Goal: Navigation & Orientation: Find specific page/section

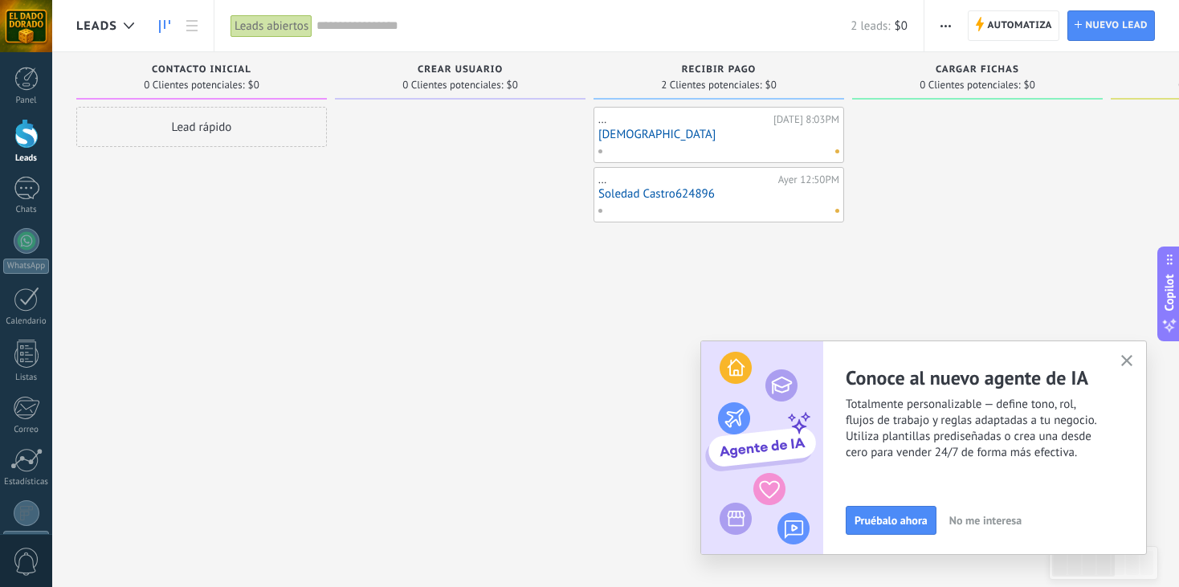
click at [402, 28] on input "text" at bounding box center [583, 26] width 534 height 17
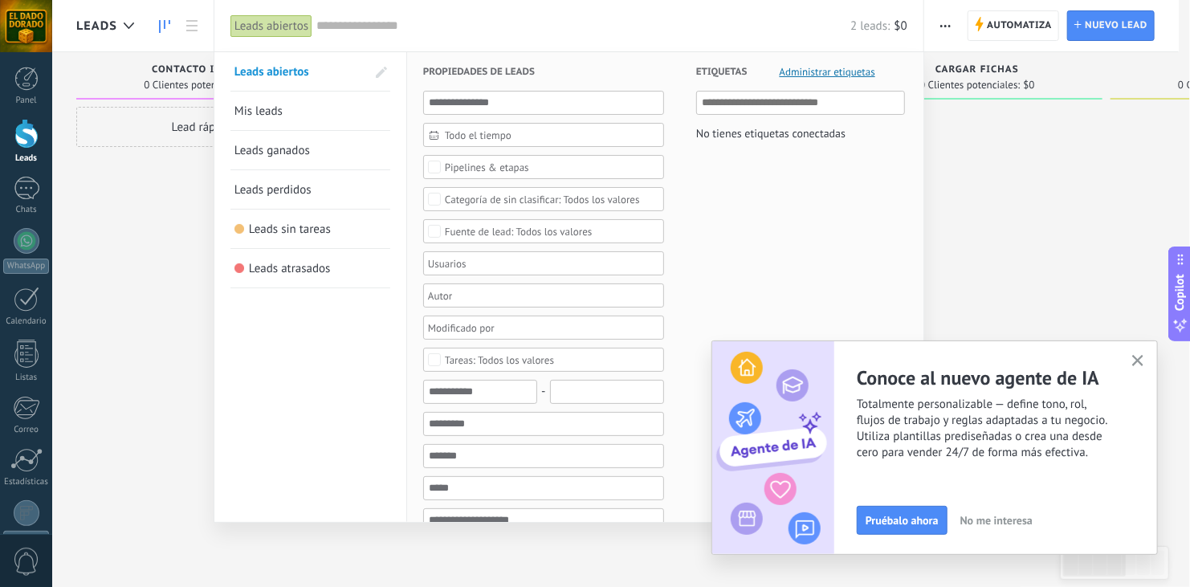
click at [169, 217] on div at bounding box center [595, 293] width 1190 height 587
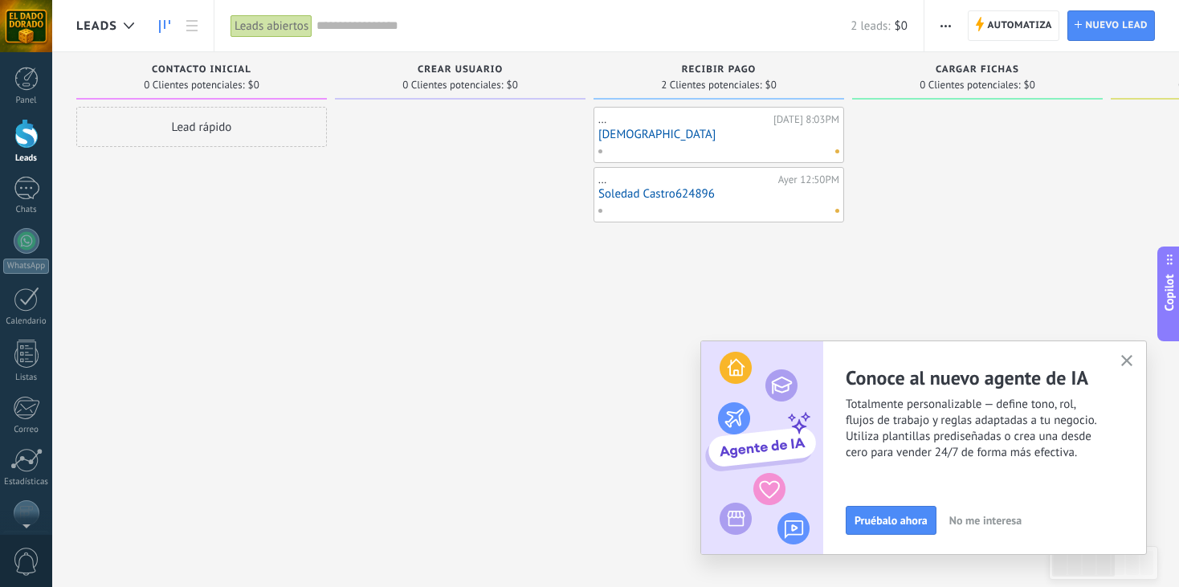
click at [17, 22] on div at bounding box center [26, 26] width 52 height 52
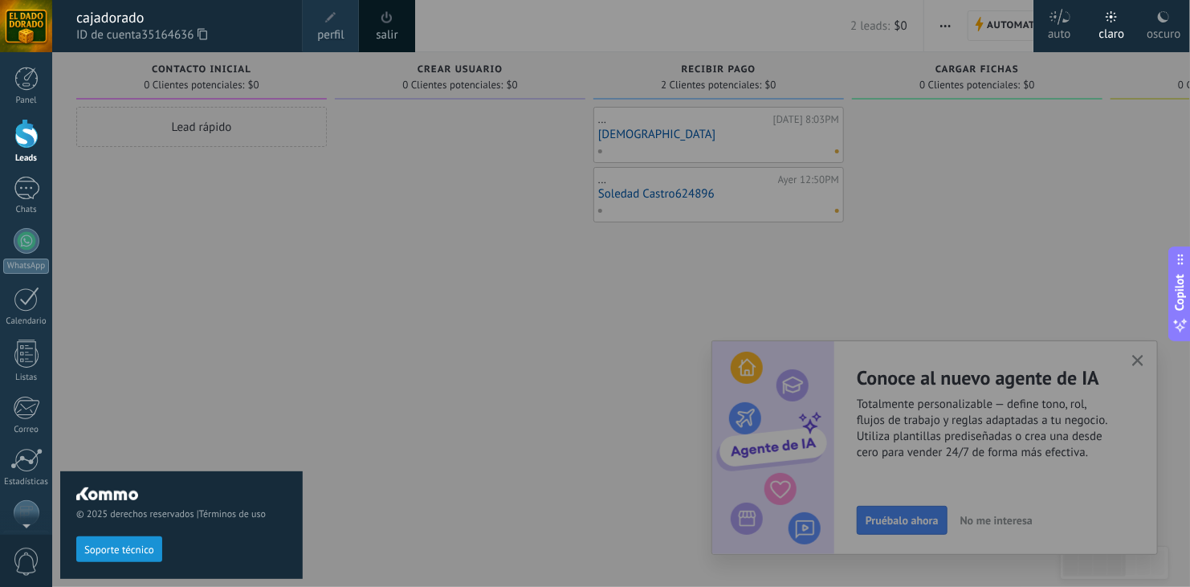
click at [374, 31] on div "salir" at bounding box center [387, 26] width 56 height 52
